Goal: Information Seeking & Learning: Compare options

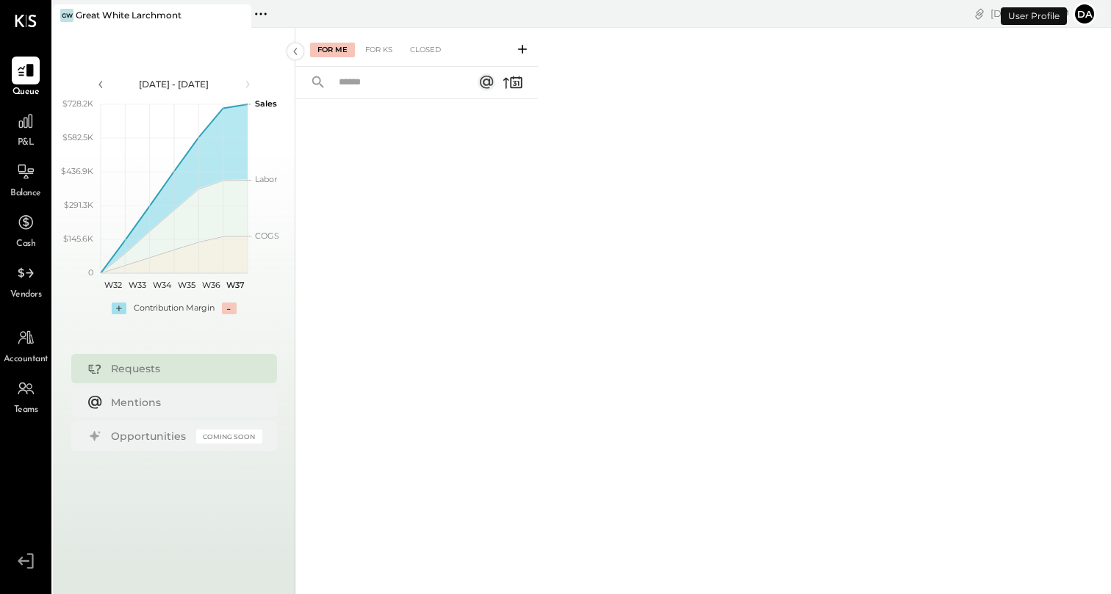
click at [19, 137] on span "P&L" at bounding box center [26, 143] width 17 height 13
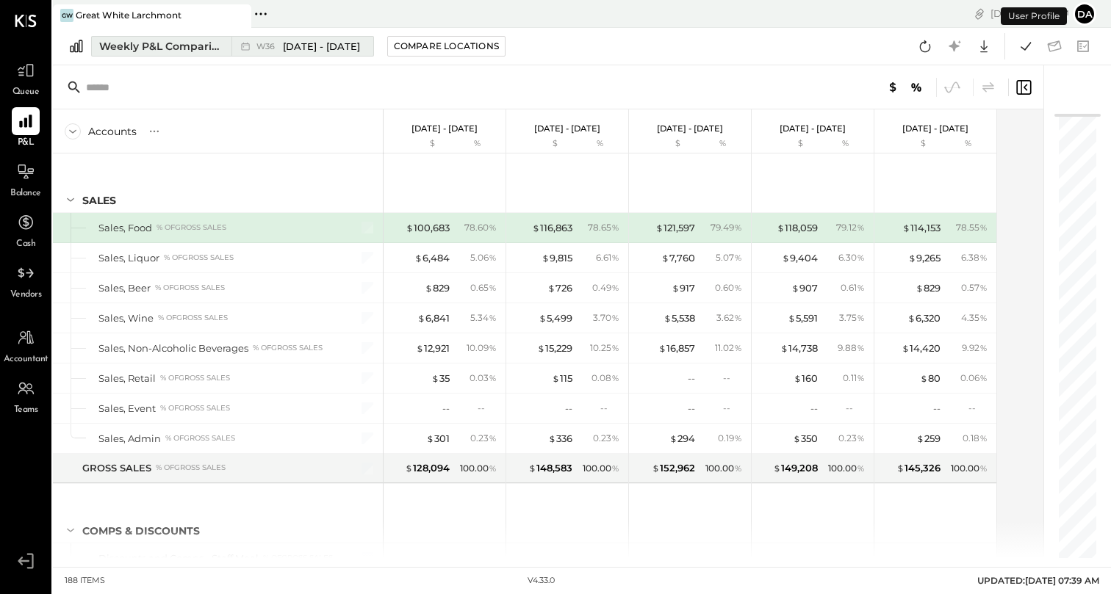
click at [185, 47] on div "Weekly P&L Comparison" at bounding box center [160, 46] width 123 height 15
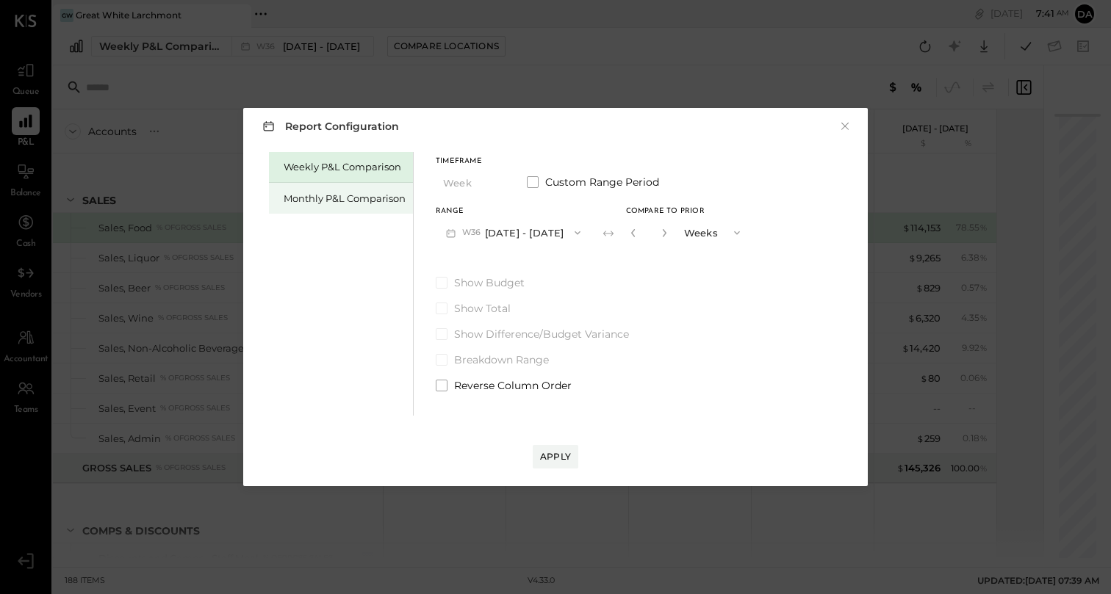
click at [343, 184] on div "Monthly P&L Comparison" at bounding box center [341, 198] width 144 height 31
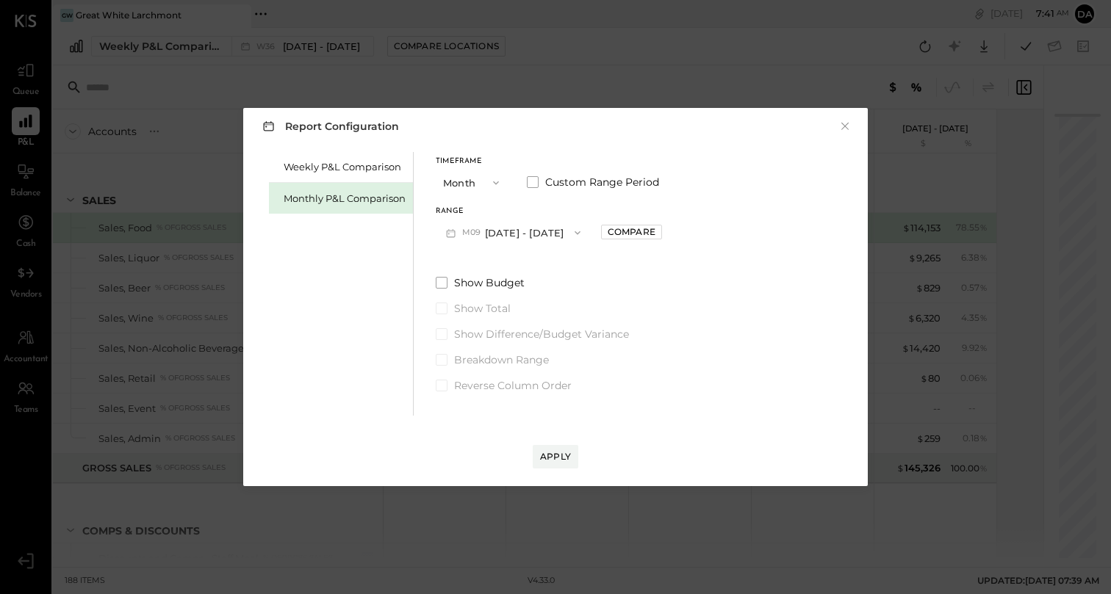
click at [518, 223] on button "M09 [DATE] - [DATE]" at bounding box center [513, 232] width 155 height 27
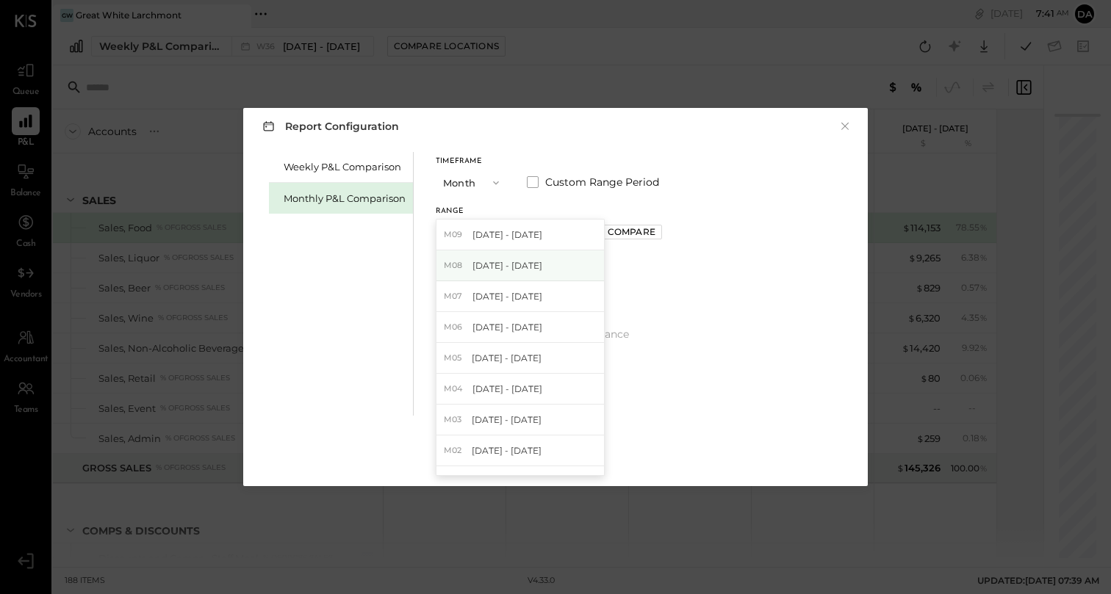
click at [521, 264] on span "[DATE] - [DATE]" at bounding box center [507, 265] width 70 height 12
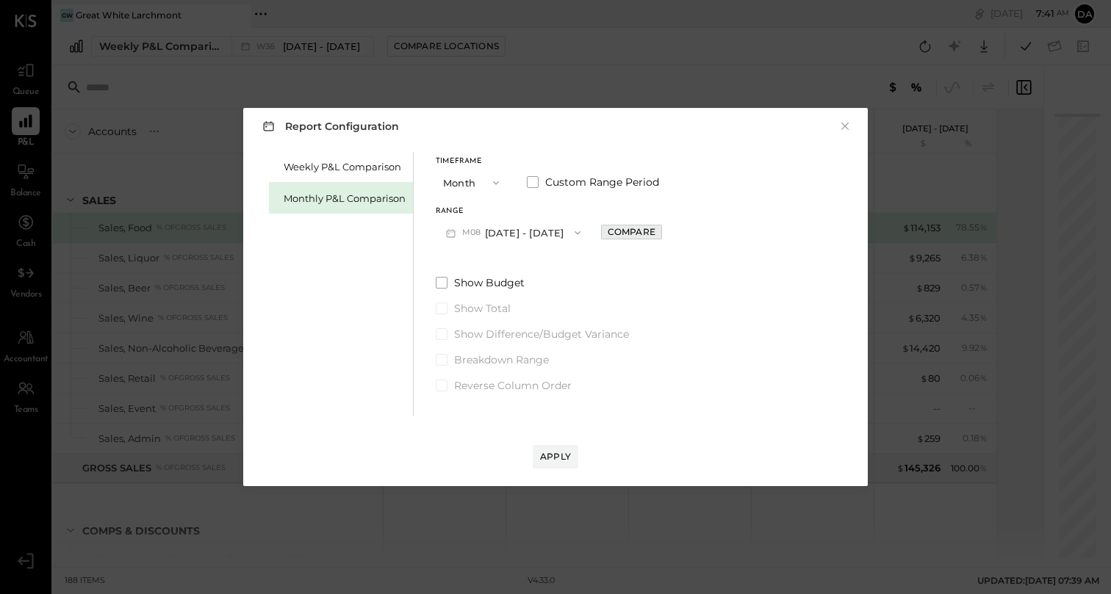
click at [632, 232] on div "Compare" at bounding box center [631, 231] width 48 height 12
click at [660, 228] on icon "button" at bounding box center [664, 232] width 9 height 9
type input "*"
click at [562, 441] on div "Apply" at bounding box center [555, 442] width 595 height 53
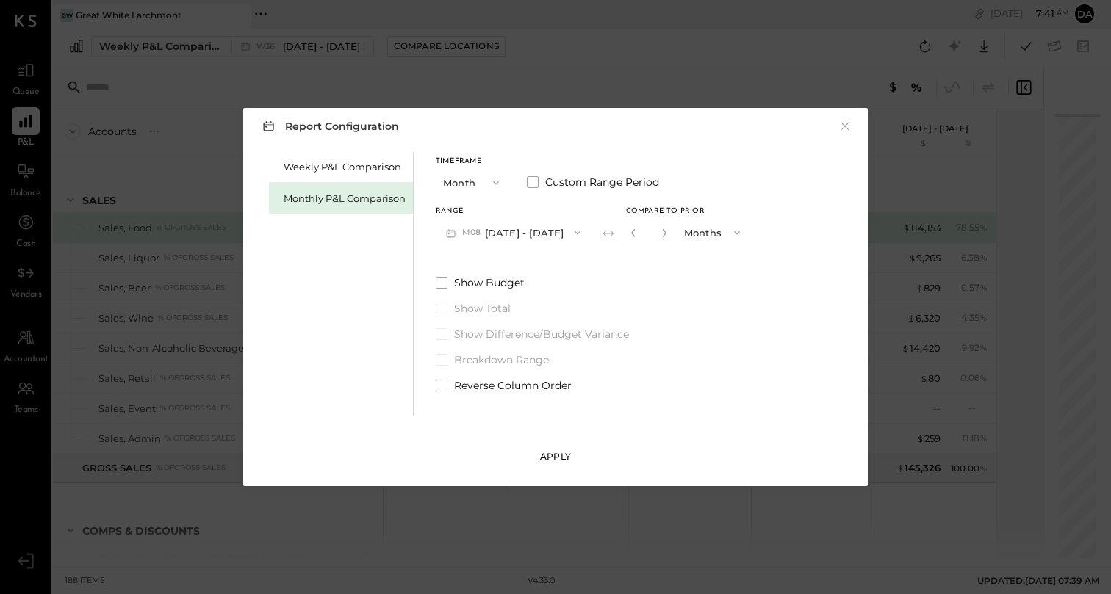
click at [560, 451] on div "Apply" at bounding box center [555, 456] width 31 height 12
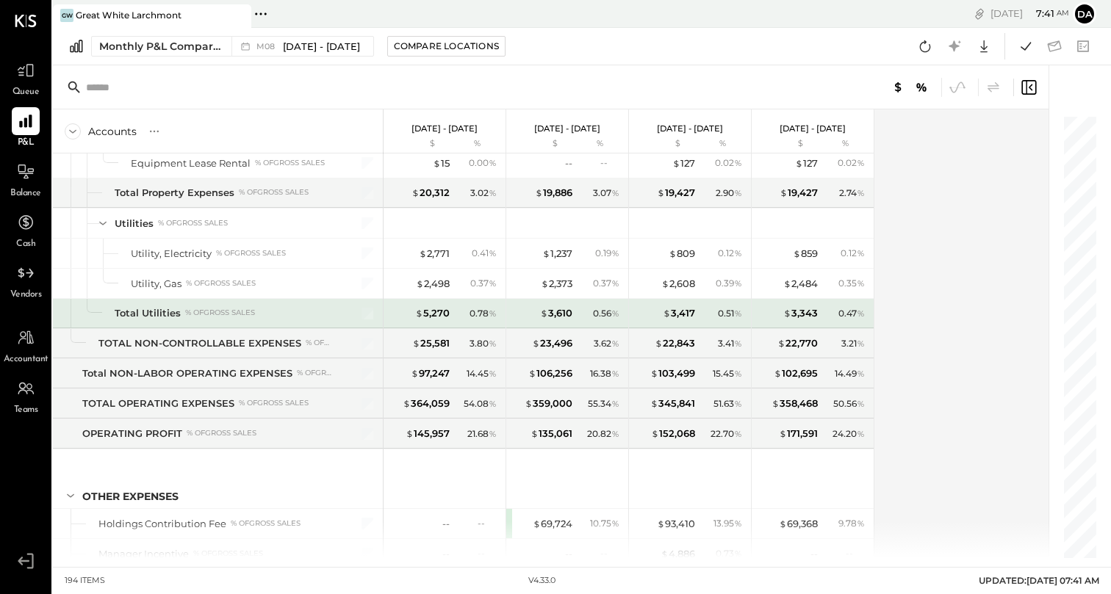
scroll to position [4096, 0]
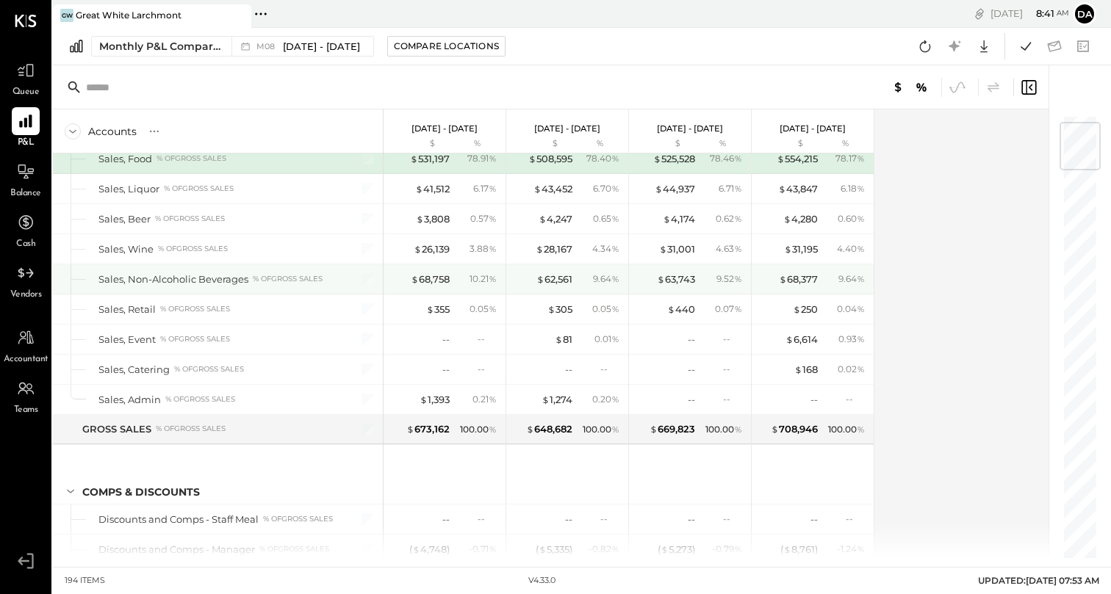
scroll to position [270, 0]
